Goal: Find contact information: Find contact information

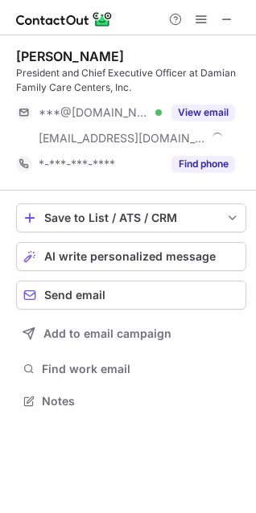
scroll to position [389, 256]
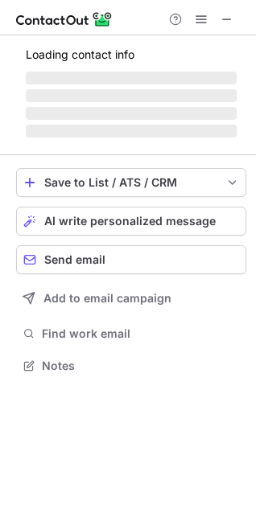
scroll to position [375, 256]
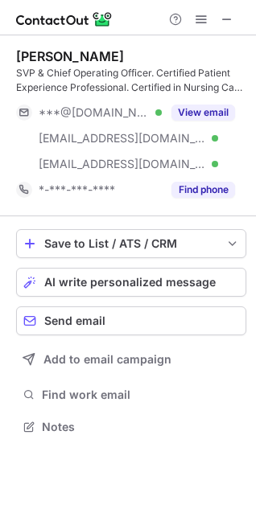
scroll to position [415, 256]
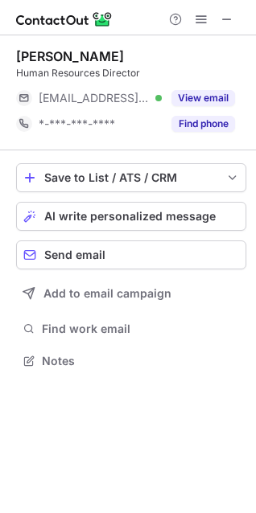
scroll to position [349, 256]
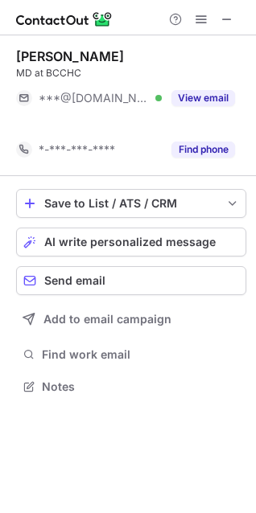
scroll to position [349, 256]
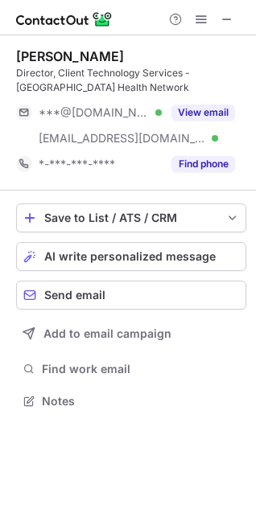
scroll to position [389, 256]
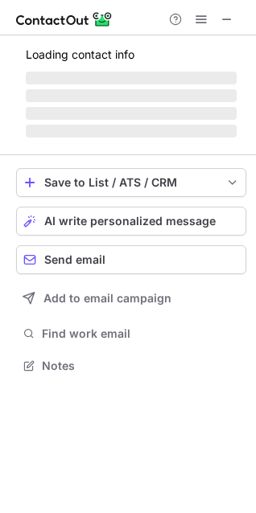
scroll to position [389, 256]
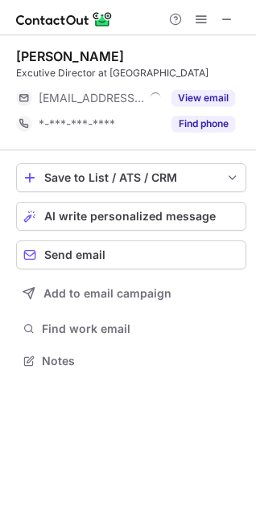
scroll to position [363, 256]
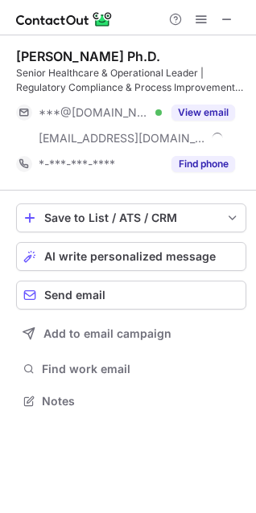
scroll to position [389, 256]
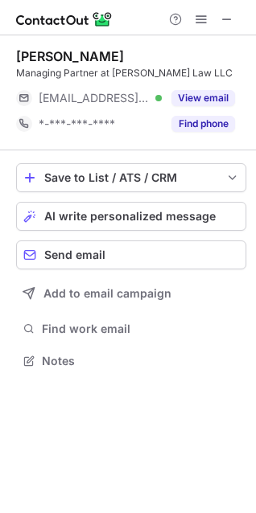
scroll to position [349, 256]
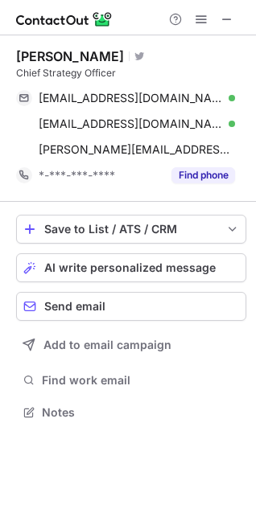
scroll to position [400, 256]
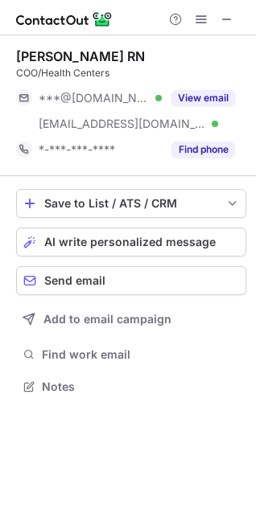
scroll to position [375, 256]
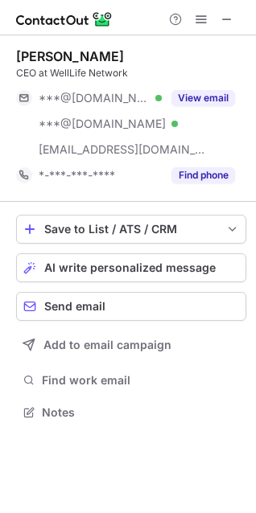
scroll to position [400, 256]
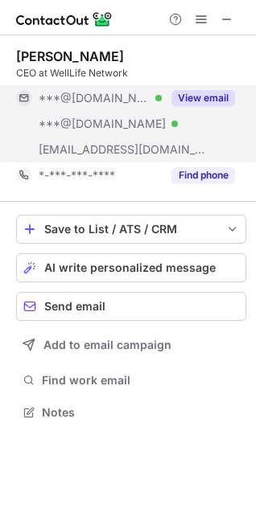
click at [206, 98] on button "View email" at bounding box center [203, 98] width 64 height 16
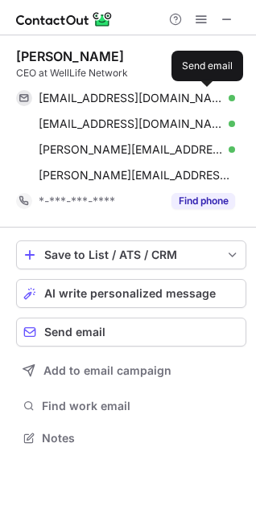
scroll to position [426, 256]
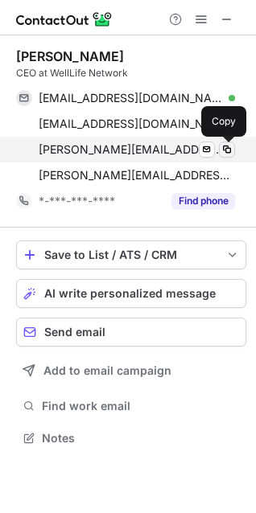
click at [228, 146] on span at bounding box center [226, 149] width 13 height 13
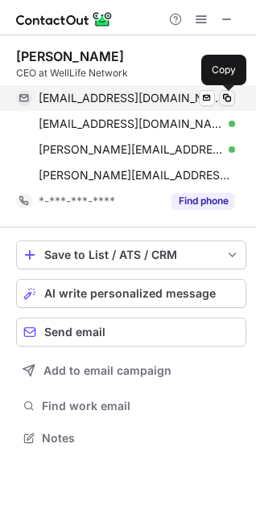
click at [228, 96] on span at bounding box center [226, 98] width 13 height 13
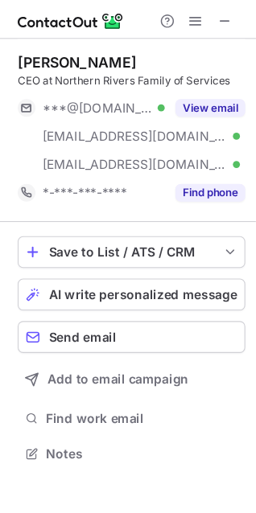
scroll to position [400, 256]
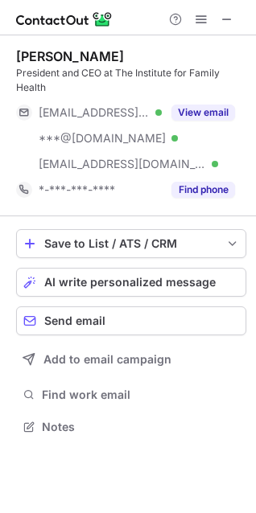
scroll to position [415, 256]
